Goal: Check status

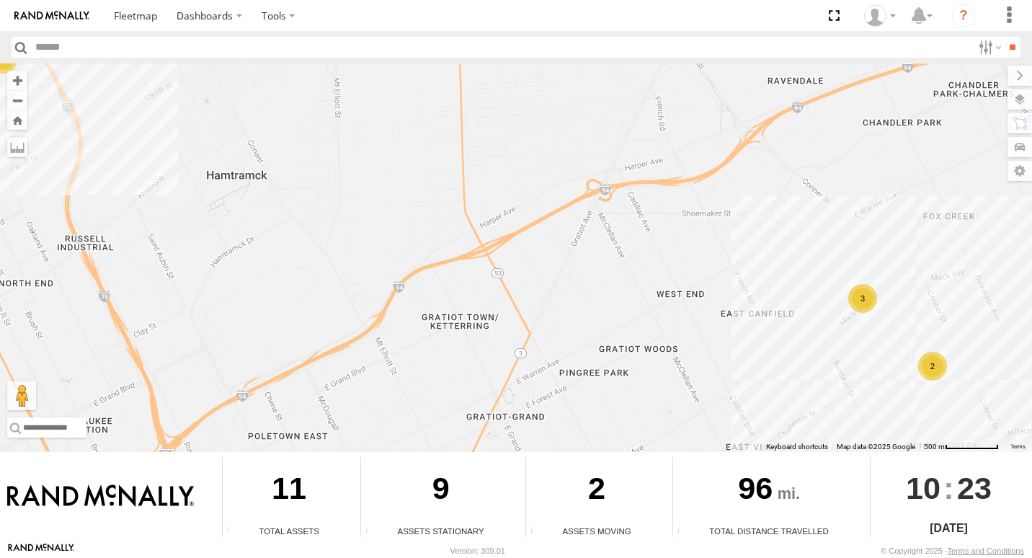
drag, startPoint x: 779, startPoint y: 327, endPoint x: 710, endPoint y: 272, distance: 87.8
click at [710, 272] on div "6 3 2" at bounding box center [516, 257] width 1032 height 388
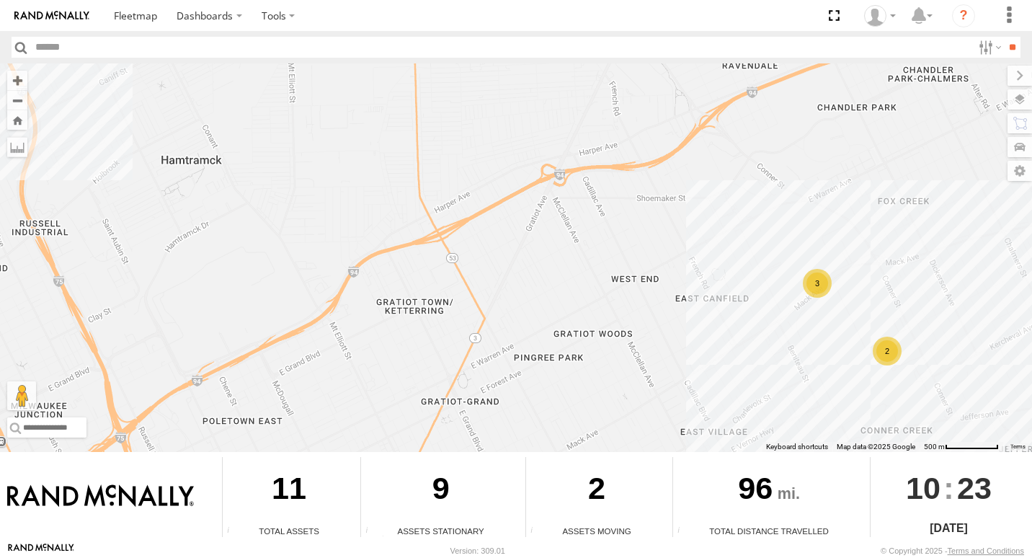
click at [879, 354] on div "2" at bounding box center [887, 351] width 29 height 29
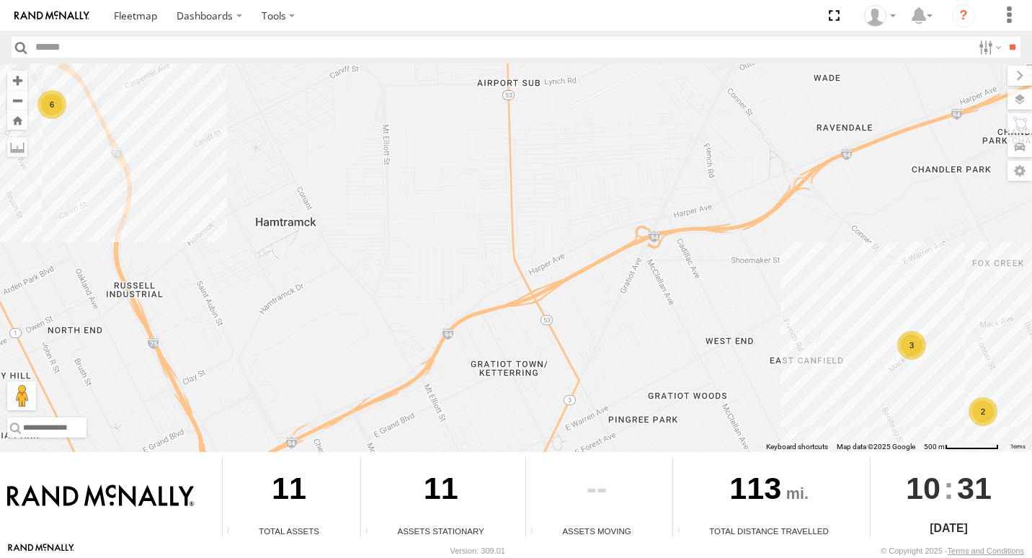
click at [47, 106] on div "6" at bounding box center [51, 104] width 29 height 29
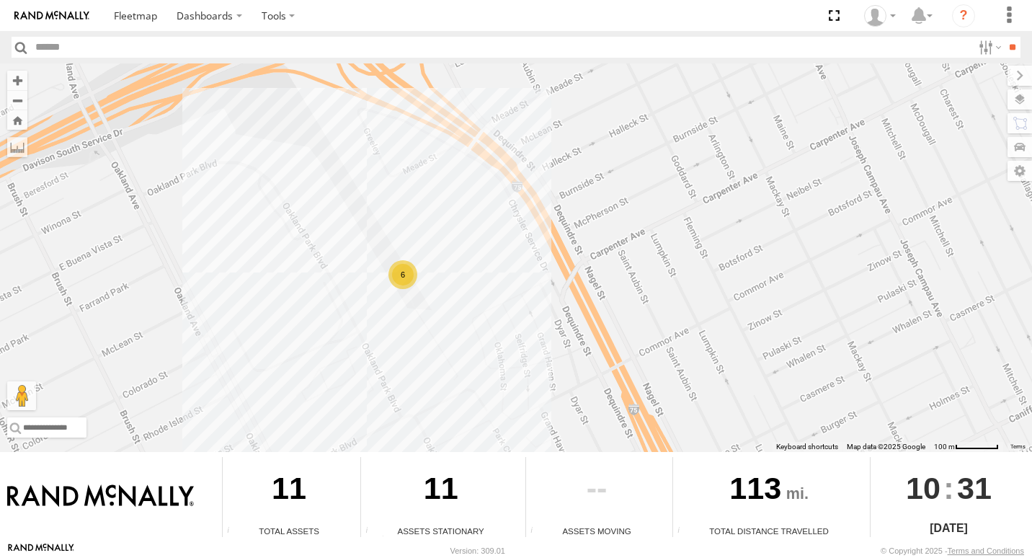
drag, startPoint x: 602, startPoint y: 273, endPoint x: 272, endPoint y: 110, distance: 368.1
click at [412, 165] on div "6" at bounding box center [516, 257] width 1032 height 388
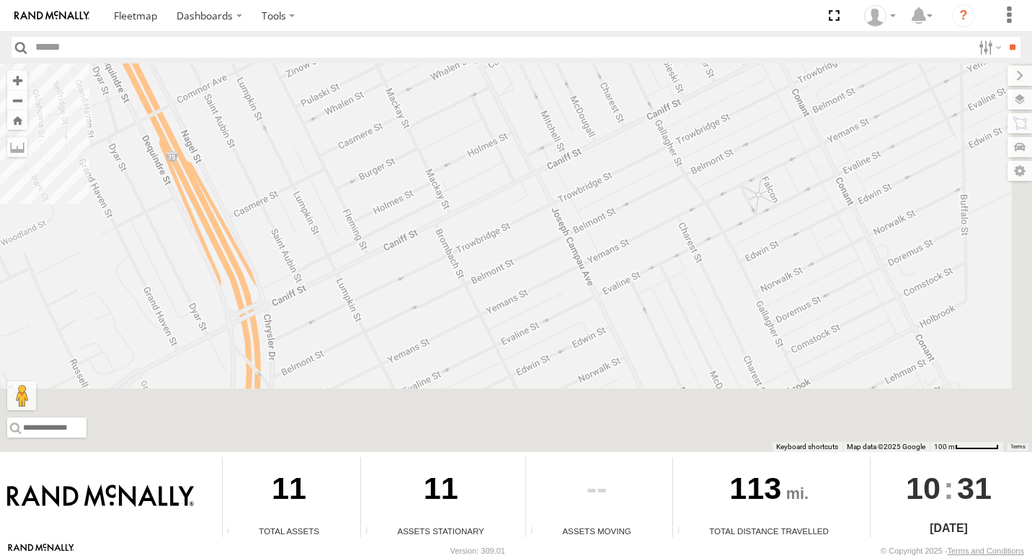
drag, startPoint x: 686, startPoint y: 337, endPoint x: 538, endPoint y: 199, distance: 203.0
click at [565, 203] on div "6" at bounding box center [516, 257] width 1032 height 388
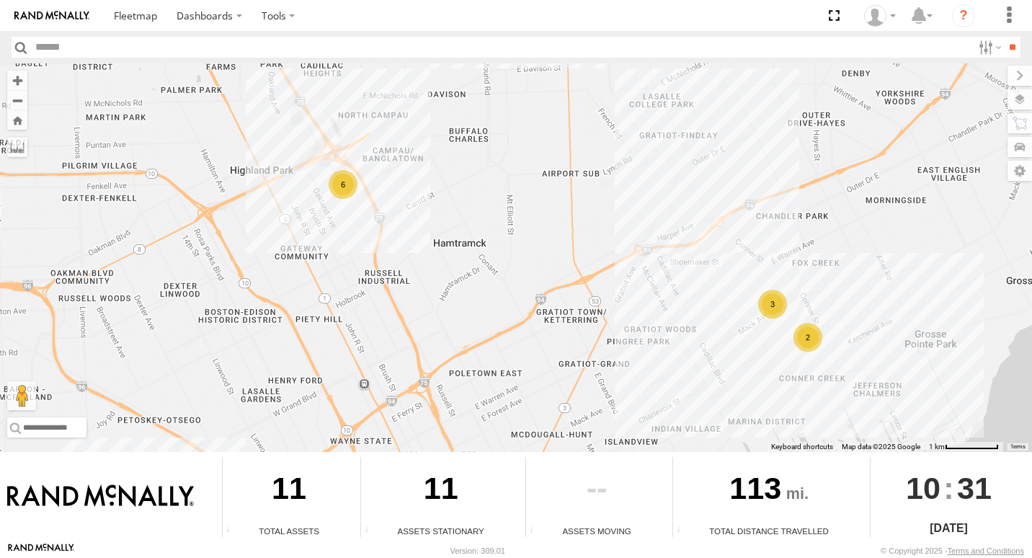
click at [765, 306] on div "3" at bounding box center [772, 304] width 29 height 29
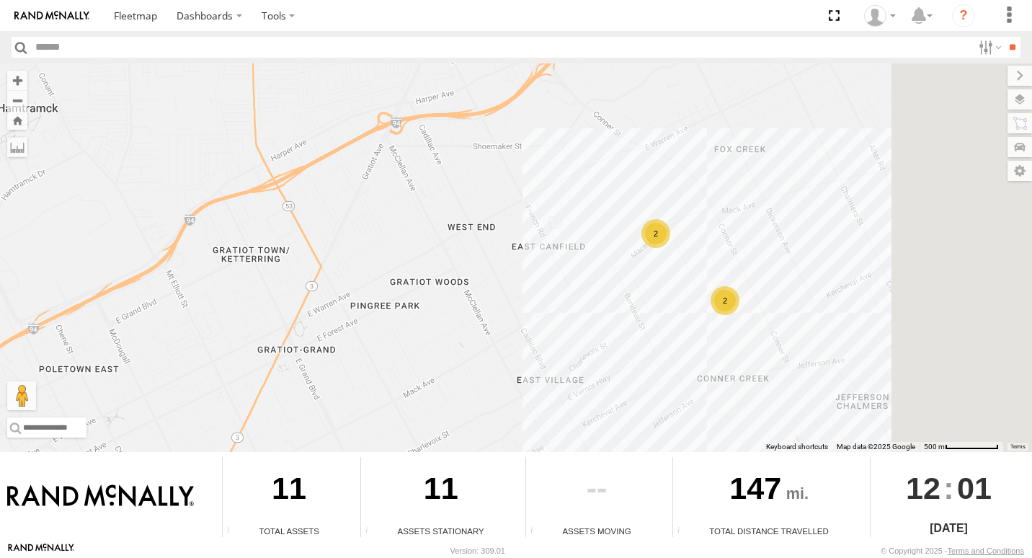
drag, startPoint x: 629, startPoint y: 232, endPoint x: 323, endPoint y: 102, distance: 332.7
click at [323, 102] on div "7 2 2" at bounding box center [516, 257] width 1032 height 388
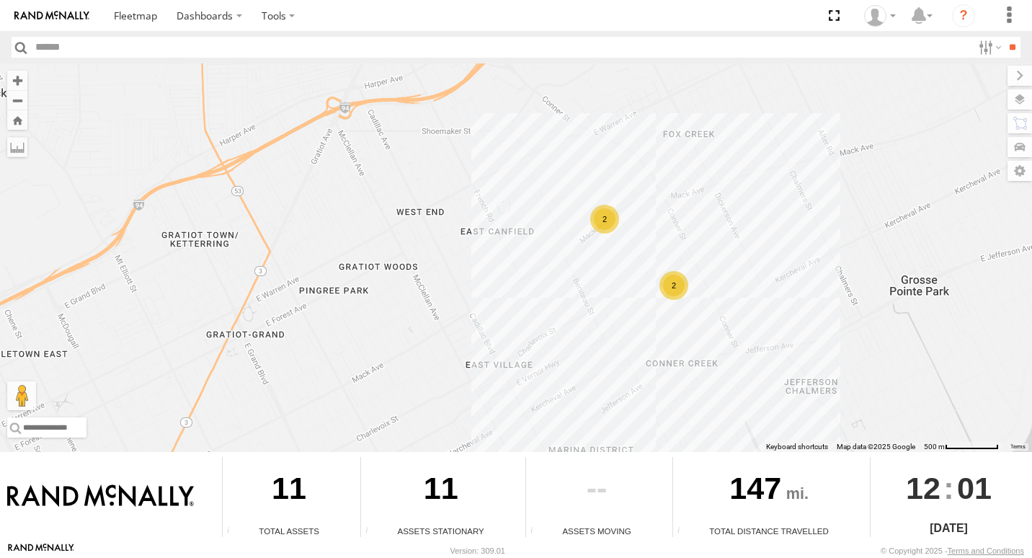
click at [678, 290] on div "2" at bounding box center [673, 285] width 29 height 29
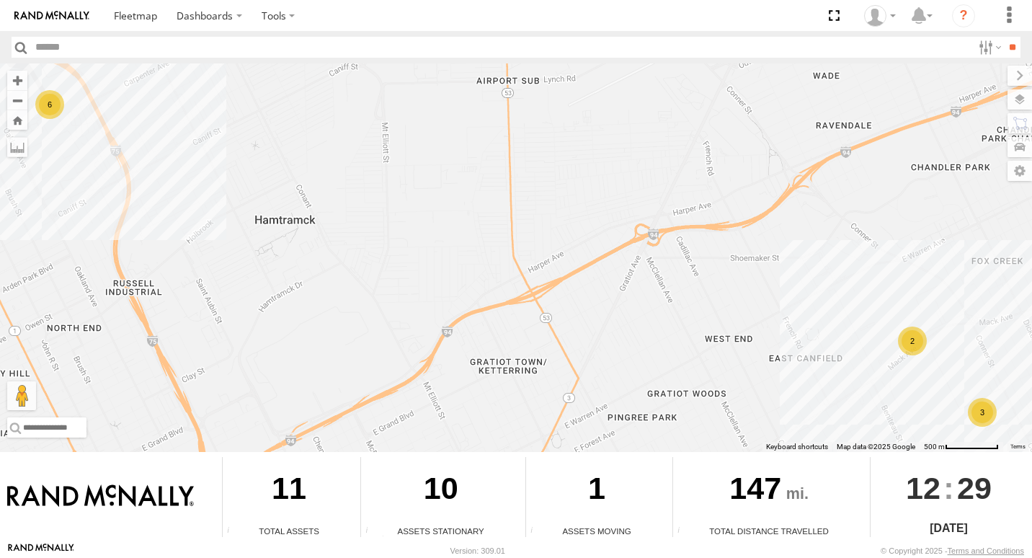
click at [49, 106] on div "6" at bounding box center [49, 104] width 29 height 29
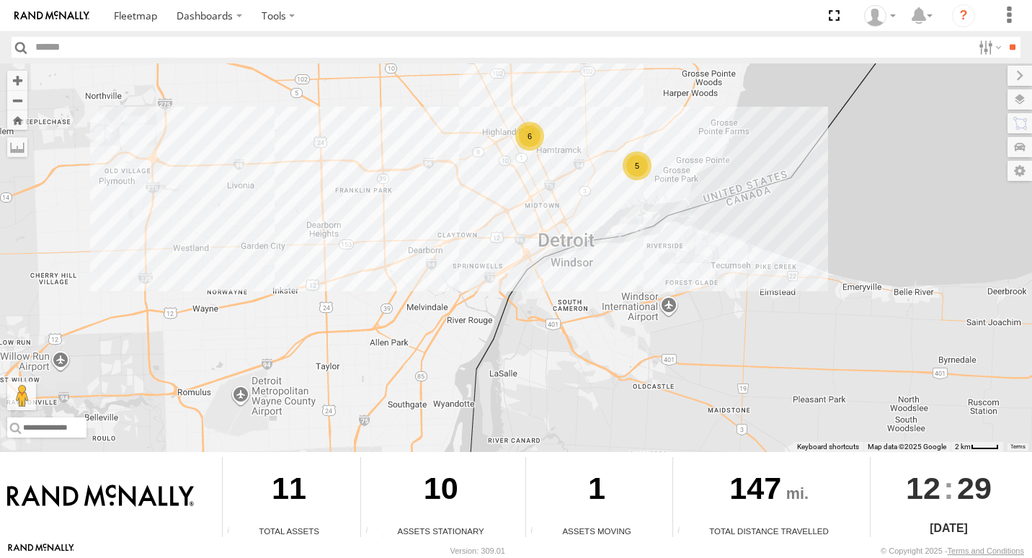
click at [633, 172] on div "5" at bounding box center [637, 165] width 29 height 29
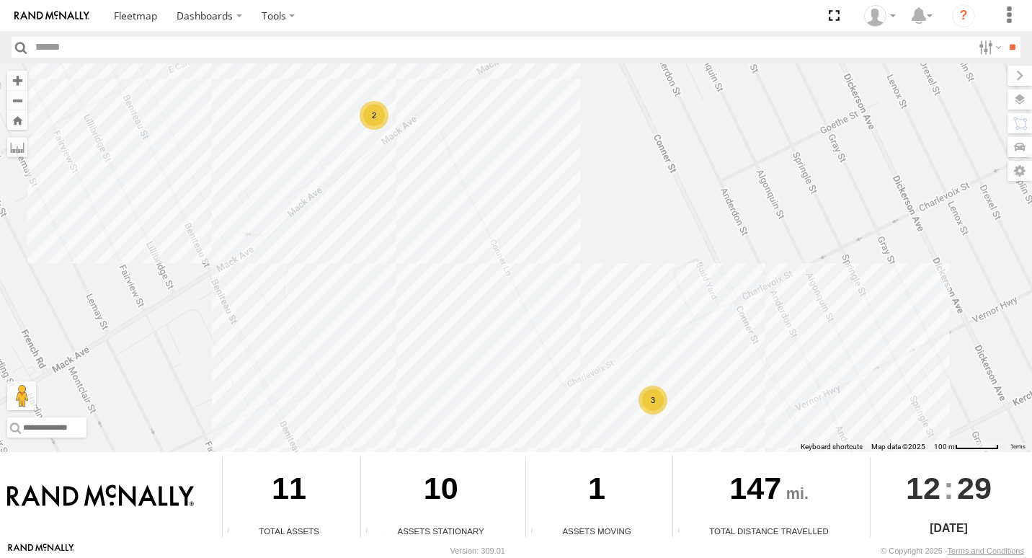
click at [383, 120] on div "2" at bounding box center [374, 115] width 29 height 29
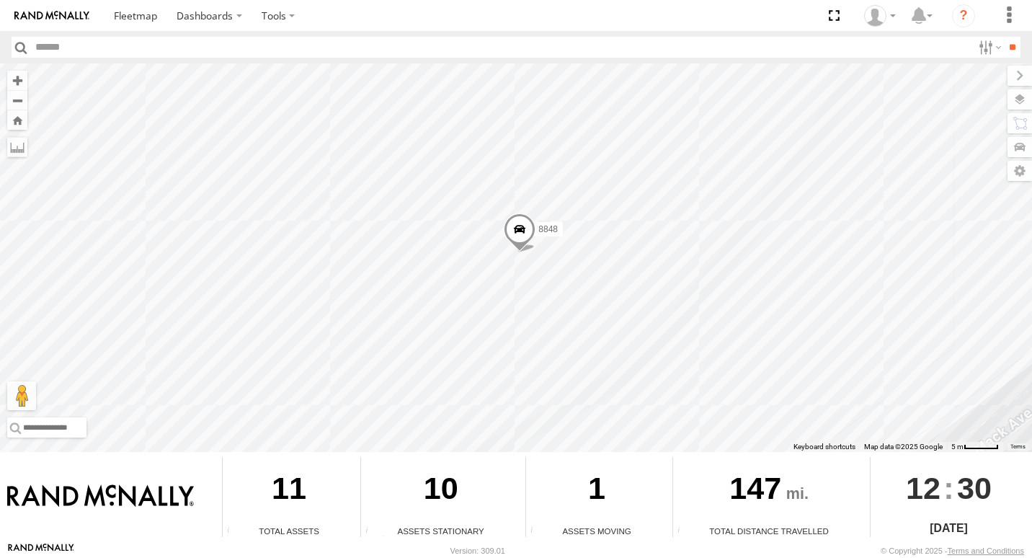
drag, startPoint x: 321, startPoint y: 333, endPoint x: 336, endPoint y: 316, distance: 22.0
